Goal: Feedback & Contribution: Contribute content

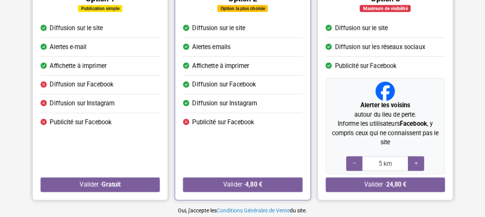
scroll to position [116, 0]
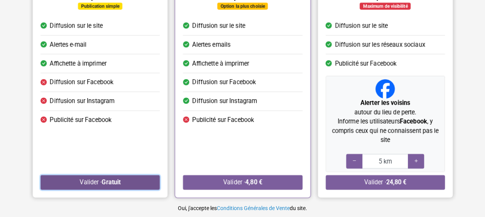
click at [140, 177] on button "Valider · Gratuit" at bounding box center [99, 182] width 119 height 15
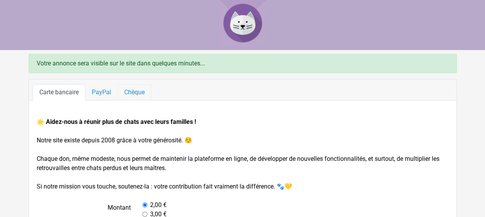
click at [135, 88] on link "Chèque" at bounding box center [135, 92] width 34 height 16
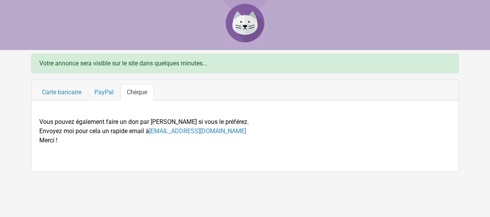
click at [100, 91] on link "PayPal" at bounding box center [104, 92] width 32 height 16
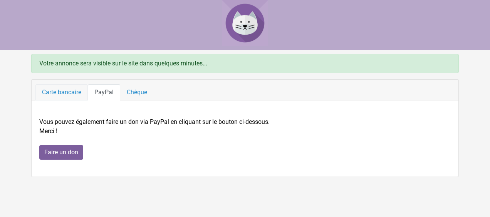
click at [65, 89] on link "Carte bancaire" at bounding box center [61, 92] width 52 height 16
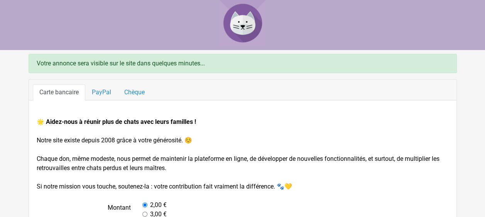
click at [244, 28] on img at bounding box center [242, 23] width 46 height 46
